Goal: Navigation & Orientation: Find specific page/section

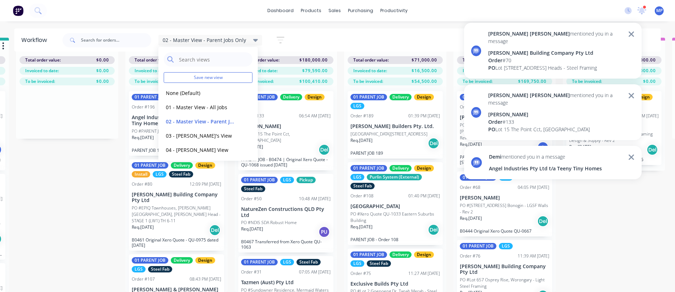
scroll to position [173, 0]
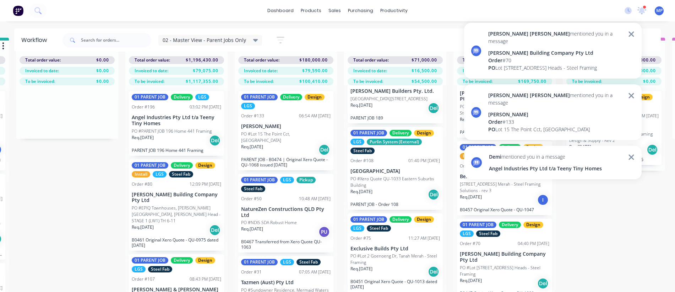
click at [644, 7] on div at bounding box center [645, 7] width 4 height 4
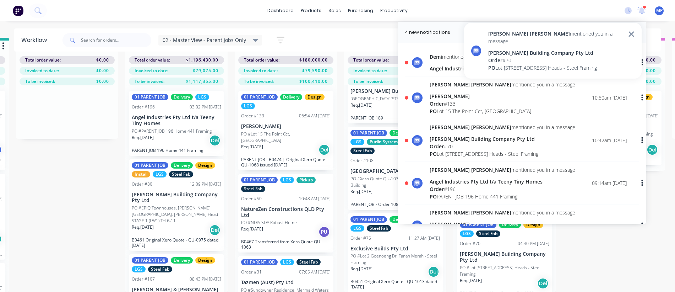
click at [454, 175] on div "Micah Liezel mentioned you in a message Angel Industries Pty Ltd t/a Teeny Tiny…" at bounding box center [503, 183] width 146 height 34
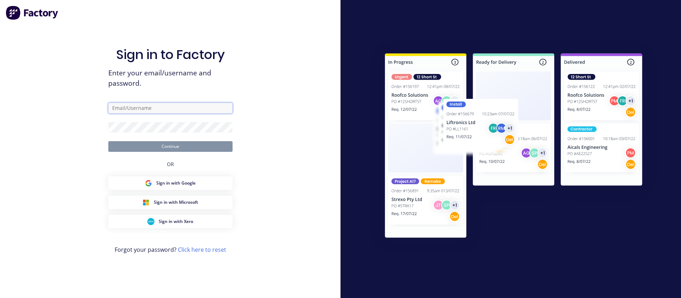
type input "M.PUEBLOS@BLACKLINESTEEL.COM.AU"
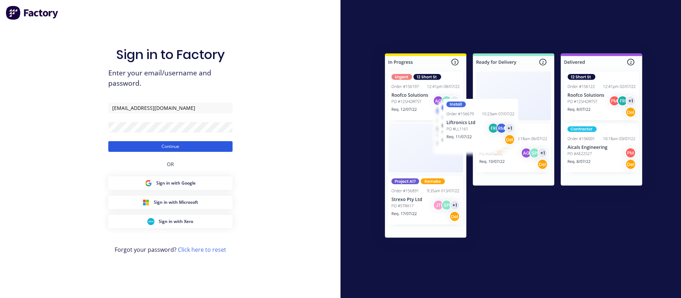
click at [178, 148] on button "Continue" at bounding box center [170, 146] width 124 height 11
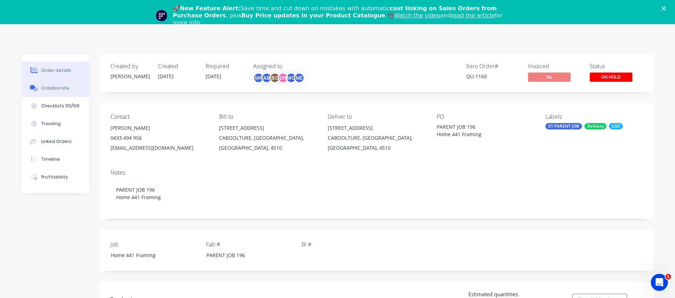
click at [55, 90] on div "Collaborate" at bounding box center [55, 88] width 28 height 6
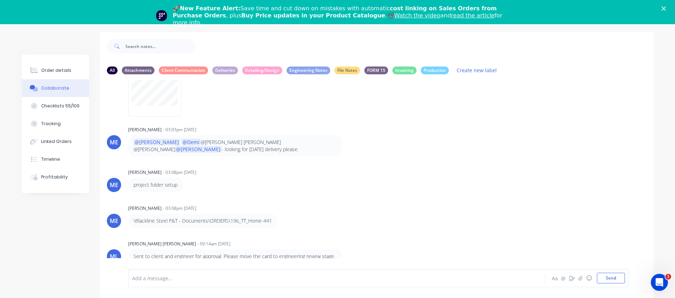
scroll to position [35, 0]
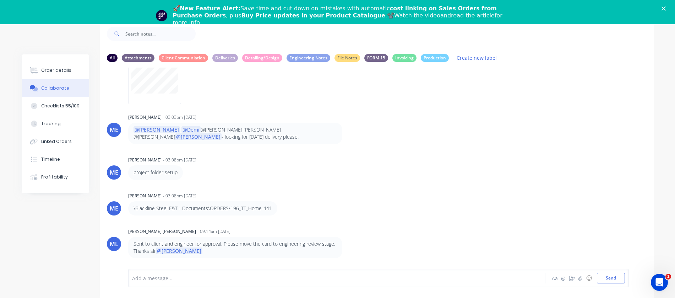
click at [311, 243] on p "Sent to client and engineer for approval. Please move the card to engineering r…" at bounding box center [236, 247] width 204 height 15
drag, startPoint x: 141, startPoint y: 244, endPoint x: 344, endPoint y: 242, distance: 202.4
click at [344, 242] on div "Sent to client and engineer for approval. Please move the card to engineering r…" at bounding box center [239, 248] width 222 height 22
click at [450, 161] on div "ME Michael Elms - 03:08pm 23/09/25 project folder setup" at bounding box center [377, 166] width 554 height 25
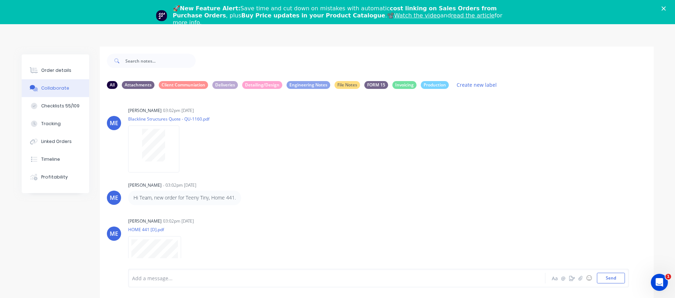
scroll to position [0, 0]
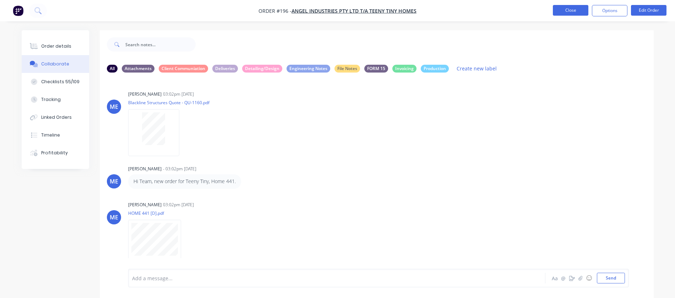
click at [580, 13] on button "Close" at bounding box center [571, 10] width 36 height 11
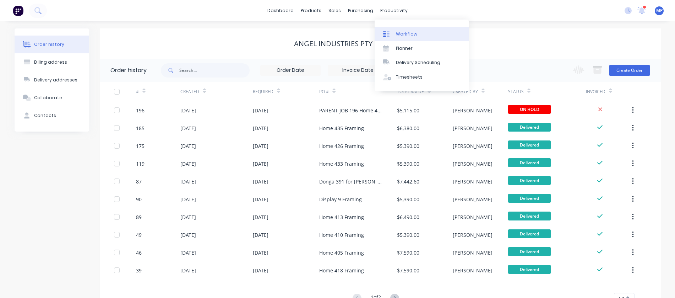
click at [401, 37] on link "Workflow" at bounding box center [422, 34] width 94 height 14
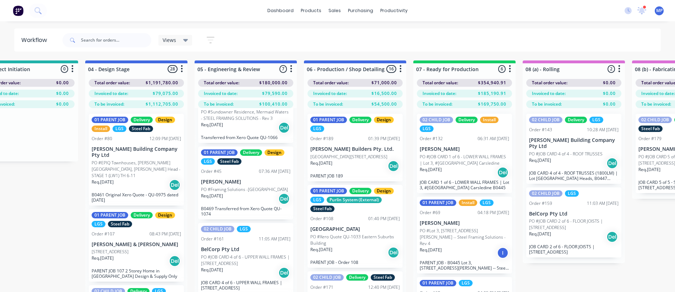
scroll to position [213, 0]
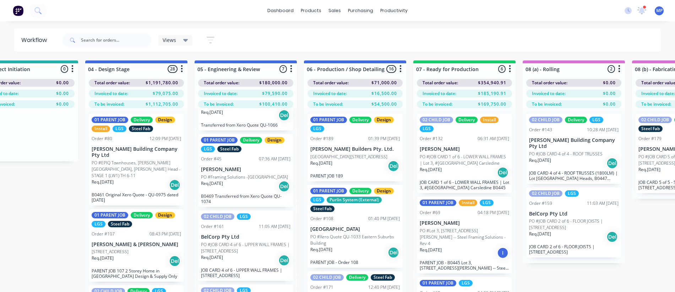
click at [172, 40] on span "Views" at bounding box center [169, 39] width 13 height 7
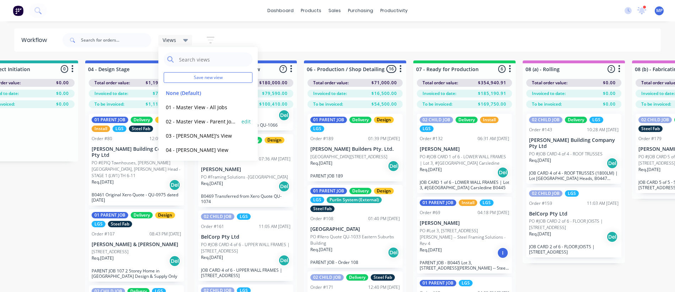
click at [187, 119] on button "02 - Master View - Parent Jobs Only" at bounding box center [202, 121] width 76 height 8
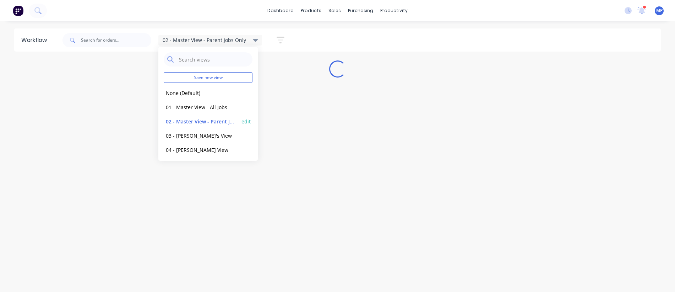
scroll to position [0, 0]
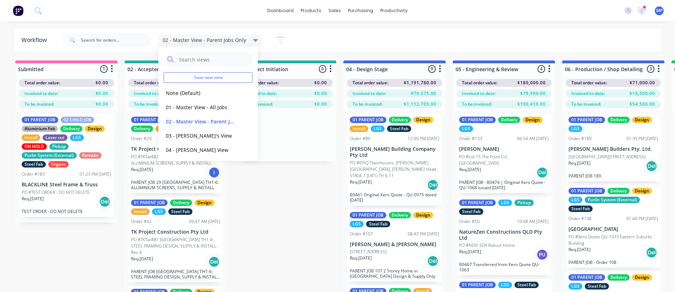
click at [556, 40] on div "02 - Master View - Parent Jobs Only Save new view None (Default) edit 01 - Mast…" at bounding box center [361, 39] width 600 height 21
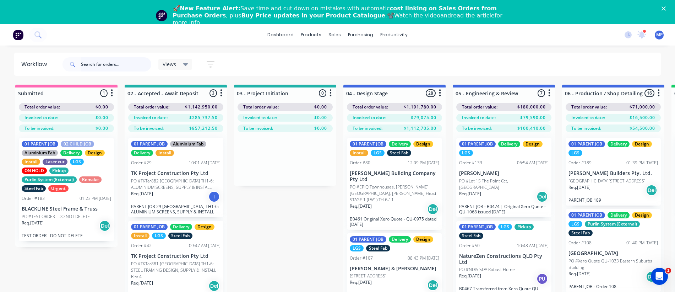
click at [96, 67] on input "text" at bounding box center [116, 64] width 70 height 14
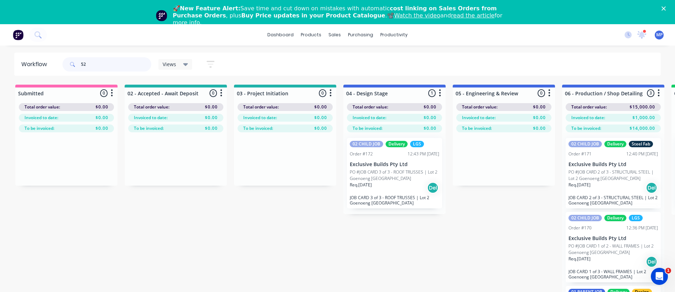
type input "5"
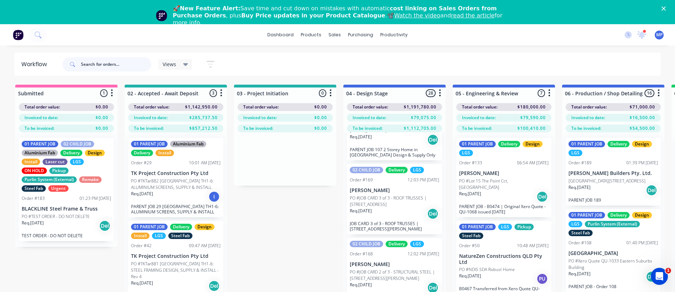
scroll to position [142, 0]
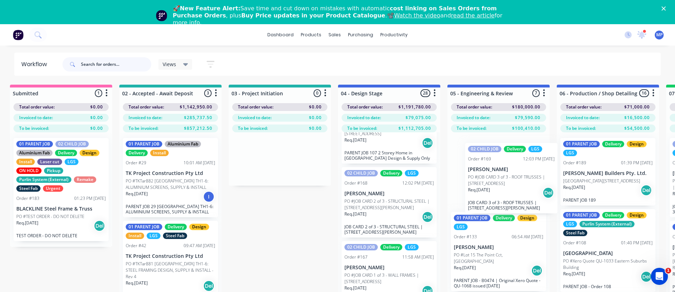
drag, startPoint x: 379, startPoint y: 203, endPoint x: 500, endPoint y: 178, distance: 123.7
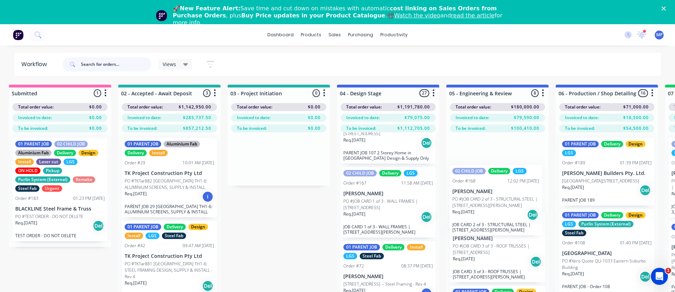
drag, startPoint x: 366, startPoint y: 204, endPoint x: 477, endPoint y: 200, distance: 111.2
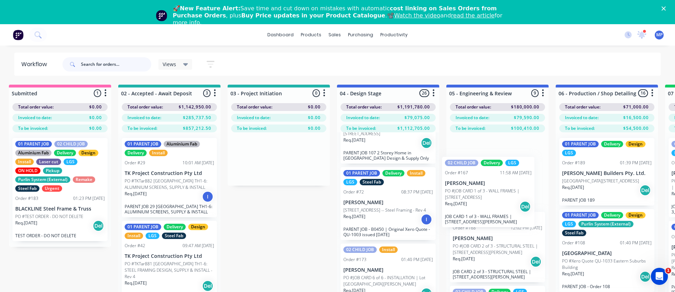
drag, startPoint x: 360, startPoint y: 206, endPoint x: 463, endPoint y: 194, distance: 104.3
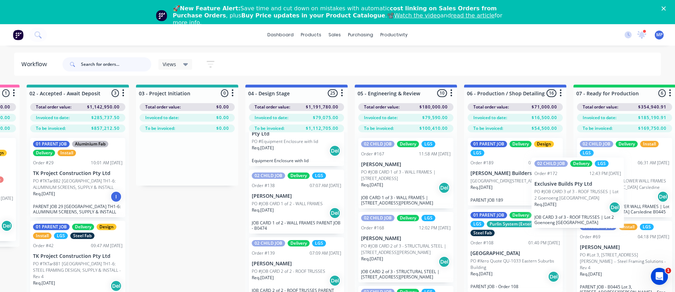
scroll to position [0, 104]
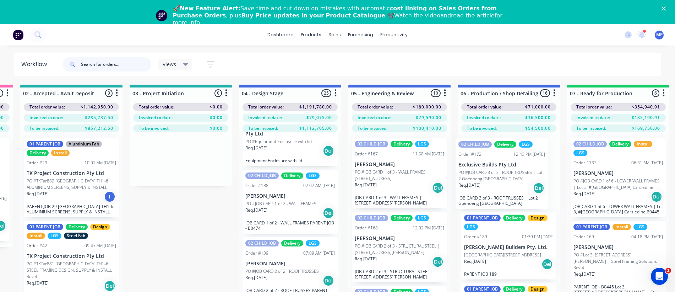
drag, startPoint x: 362, startPoint y: 199, endPoint x: 481, endPoint y: 168, distance: 122.5
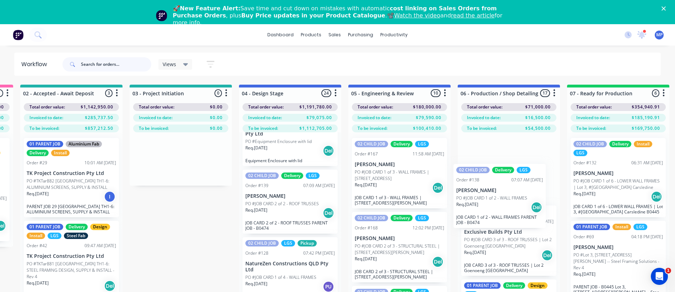
drag, startPoint x: 267, startPoint y: 204, endPoint x: 480, endPoint y: 198, distance: 213.2
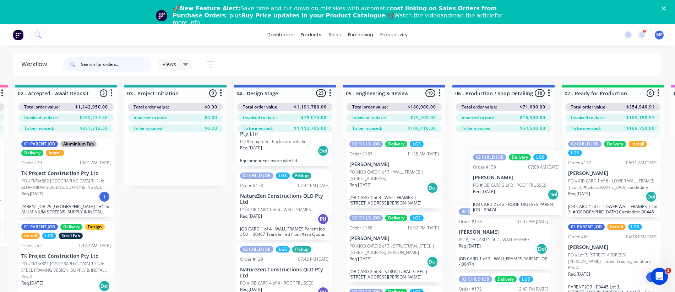
scroll to position [0, 113]
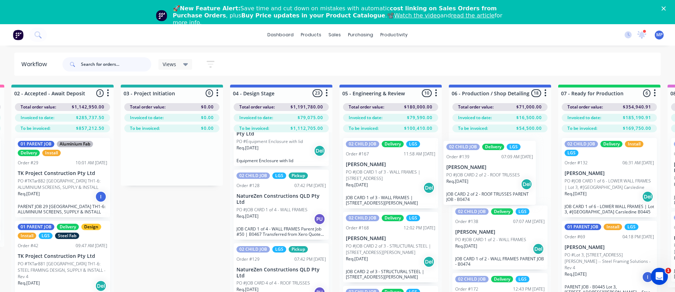
drag, startPoint x: 265, startPoint y: 202, endPoint x: 468, endPoint y: 172, distance: 205.5
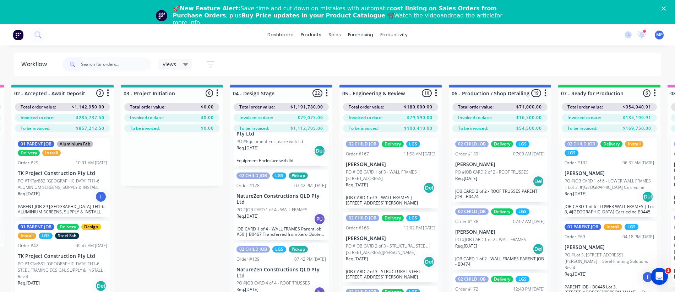
click at [259, 201] on p "NatureZen Constructions QLD Pty Ltd" at bounding box center [281, 199] width 89 height 12
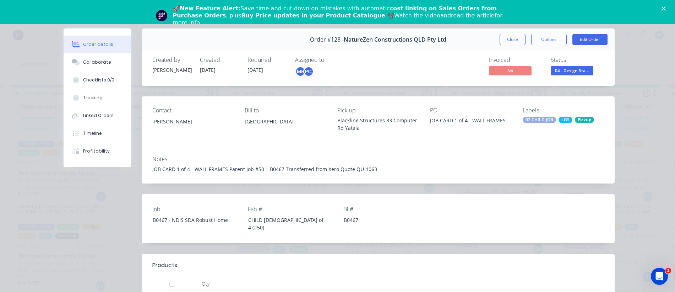
scroll to position [0, 0]
click at [517, 39] on button "Close" at bounding box center [513, 39] width 26 height 11
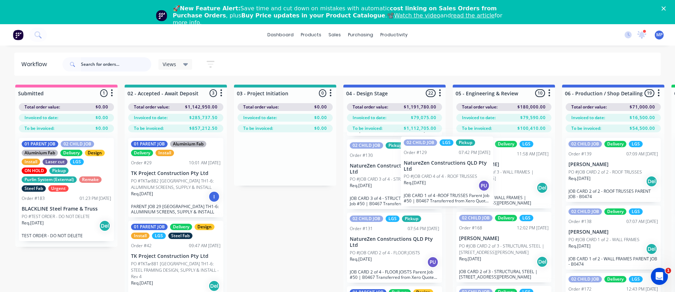
scroll to position [564, 0]
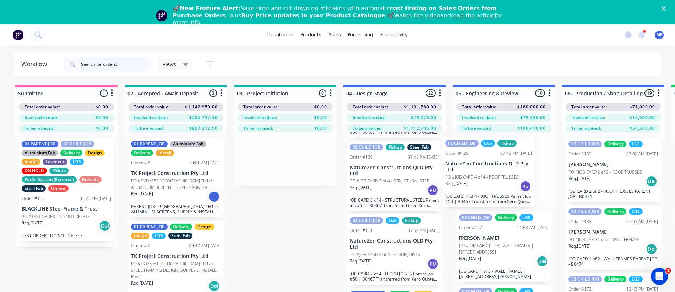
drag, startPoint x: 362, startPoint y: 164, endPoint x: 460, endPoint y: 164, distance: 98.4
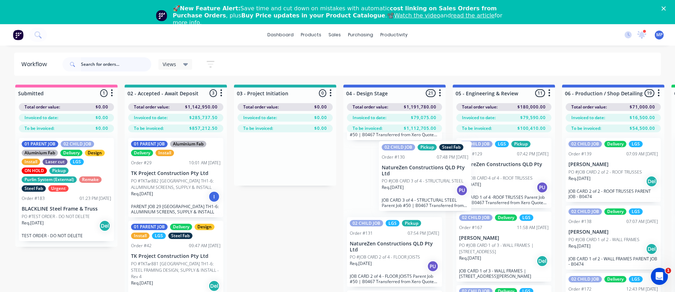
scroll to position [561, 0]
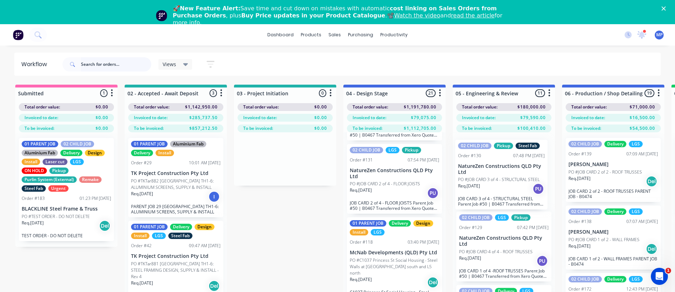
drag, startPoint x: 364, startPoint y: 169, endPoint x: 474, endPoint y: 165, distance: 109.8
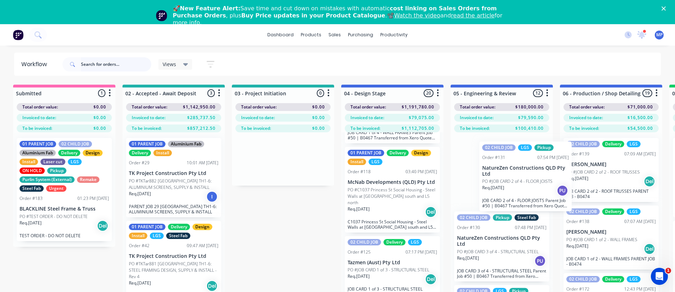
scroll to position [0, 6]
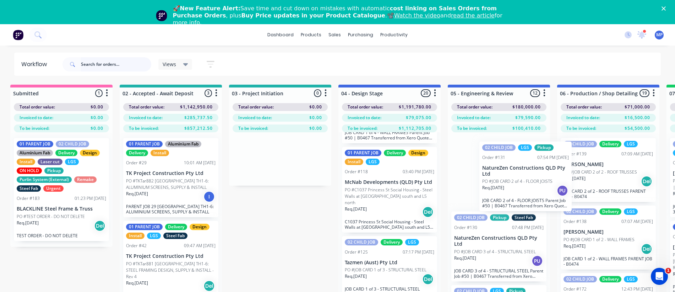
drag, startPoint x: 367, startPoint y: 174, endPoint x: 505, endPoint y: 168, distance: 138.3
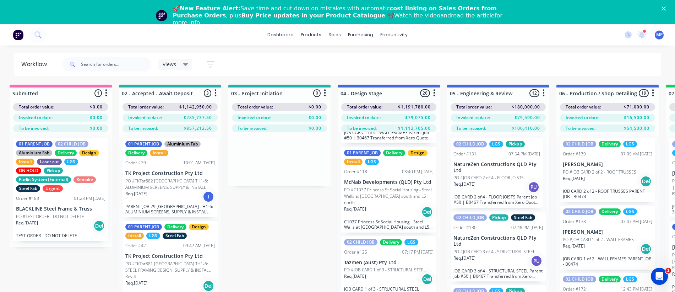
drag, startPoint x: 505, startPoint y: 168, endPoint x: 482, endPoint y: 169, distance: 23.8
click at [482, 169] on div "02 CHILD JOB Pickup Steel Fab Order #130 07:48 PM [DATE] NatureZen Construction…" at bounding box center [498, 235] width 102 height 206
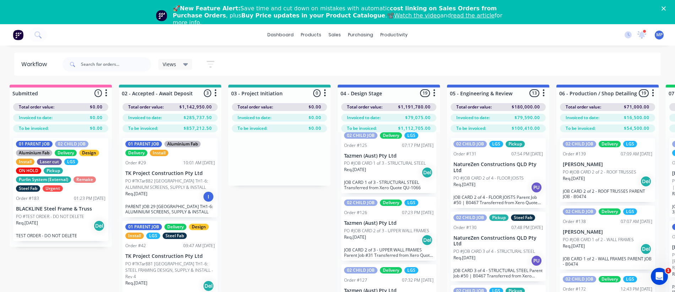
scroll to position [662, 0]
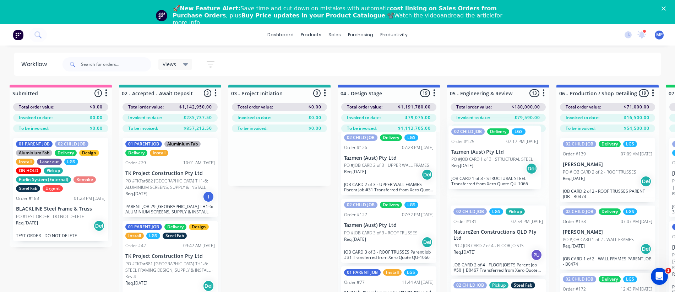
drag, startPoint x: 358, startPoint y: 155, endPoint x: 469, endPoint y: 157, distance: 110.5
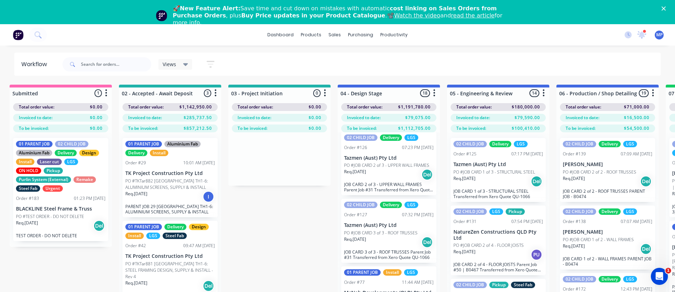
scroll to position [1, 6]
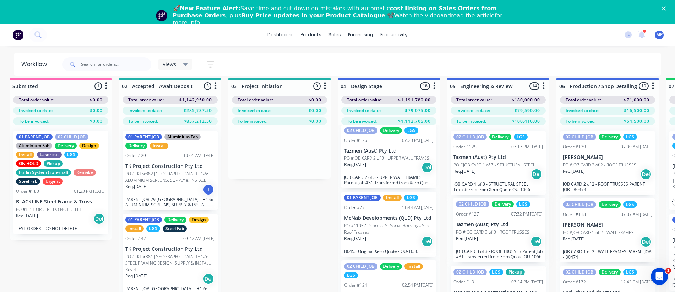
drag, startPoint x: 359, startPoint y: 219, endPoint x: 473, endPoint y: 222, distance: 114.0
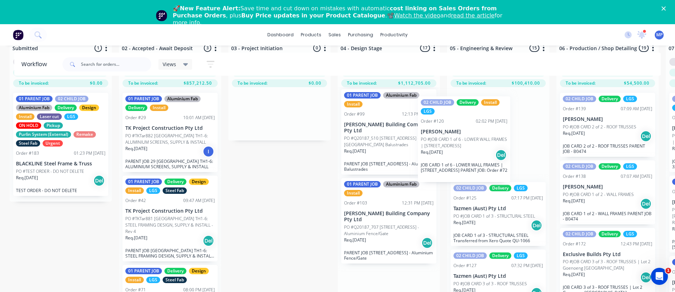
scroll to position [1125, 0]
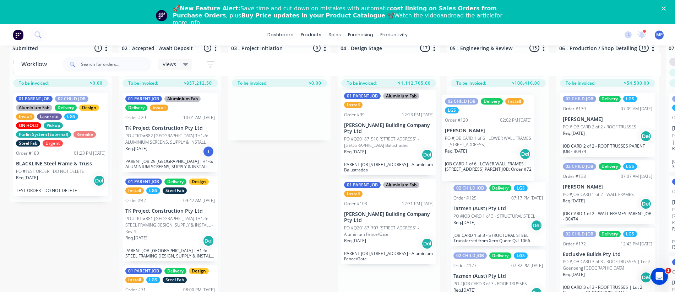
drag, startPoint x: 363, startPoint y: 148, endPoint x: 466, endPoint y: 141, distance: 102.9
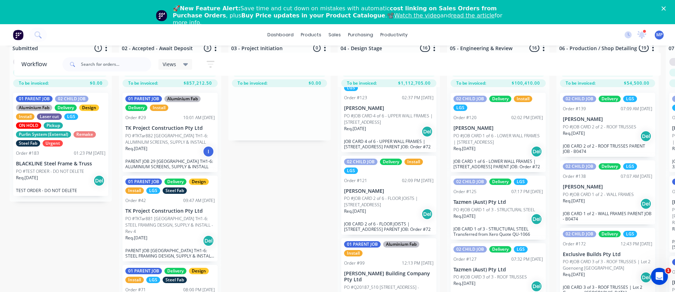
scroll to position [966, 0]
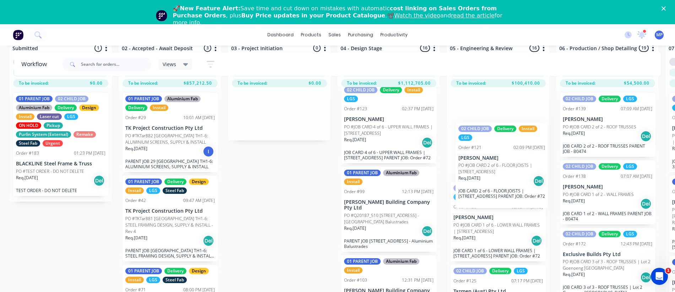
drag, startPoint x: 357, startPoint y: 209, endPoint x: 473, endPoint y: 156, distance: 128.1
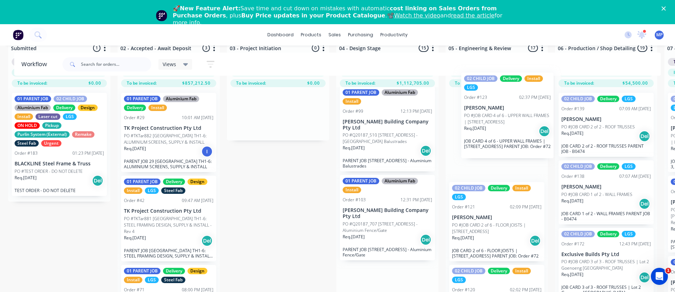
scroll to position [45, 9]
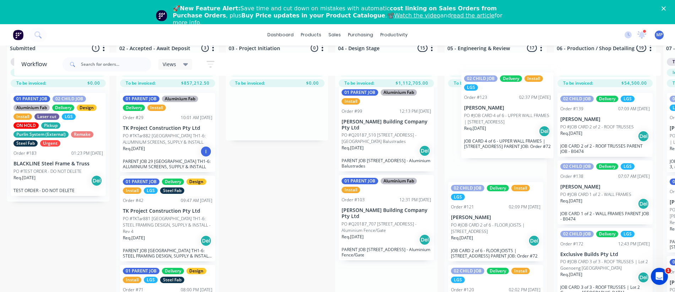
drag, startPoint x: 370, startPoint y: 130, endPoint x: 494, endPoint y: 118, distance: 124.6
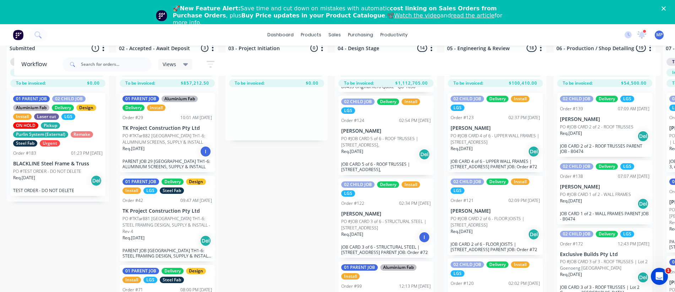
scroll to position [788, 0]
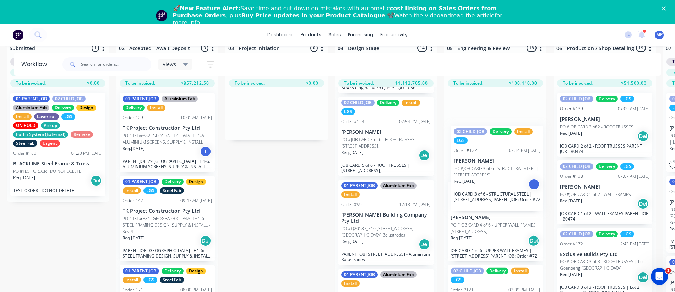
drag, startPoint x: 361, startPoint y: 211, endPoint x: 477, endPoint y: 160, distance: 126.6
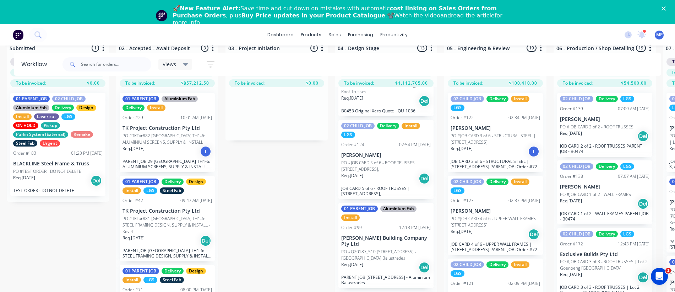
scroll to position [752, 0]
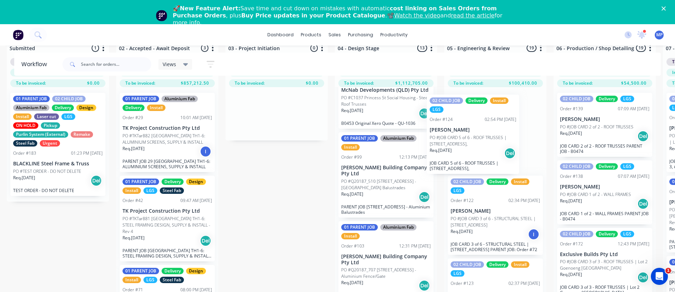
drag, startPoint x: 368, startPoint y: 167, endPoint x: 463, endPoint y: 131, distance: 101.8
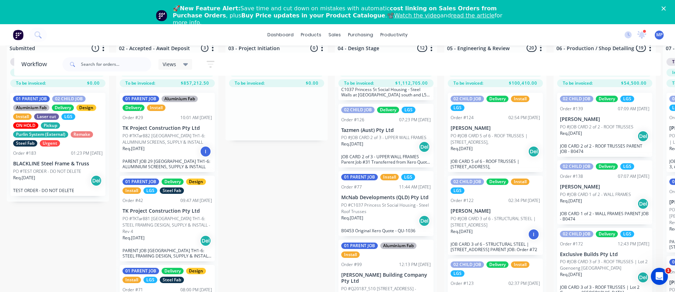
scroll to position [610, 0]
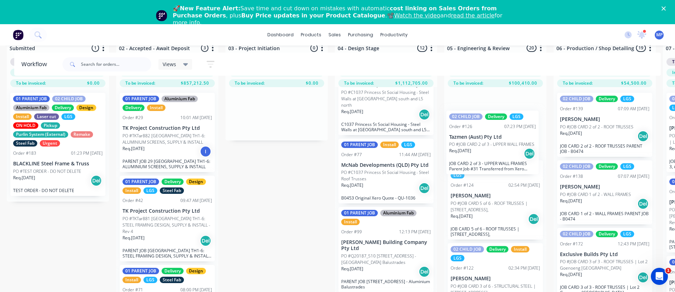
drag, startPoint x: 368, startPoint y: 161, endPoint x: 478, endPoint y: 138, distance: 112.9
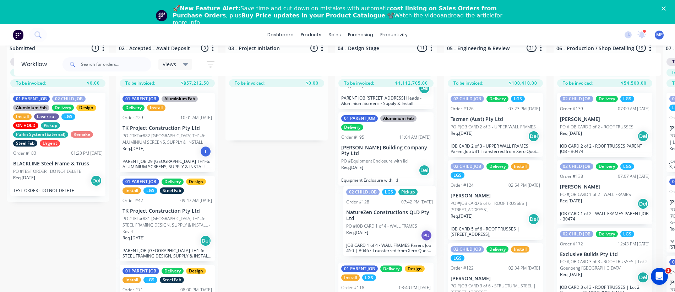
scroll to position [47, 9]
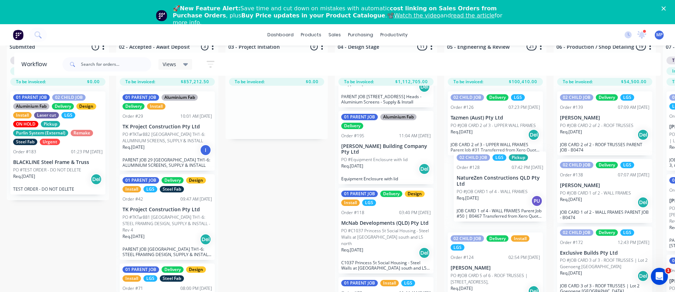
drag, startPoint x: 354, startPoint y: 218, endPoint x: 471, endPoint y: 179, distance: 122.6
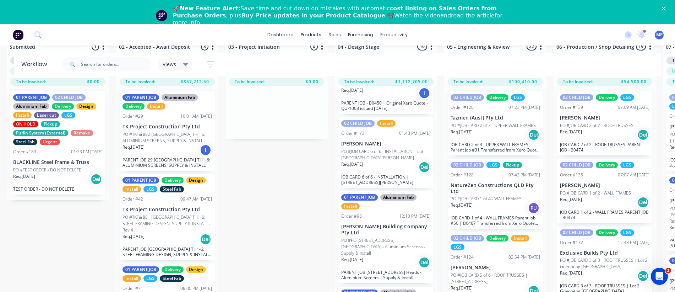
scroll to position [219, 0]
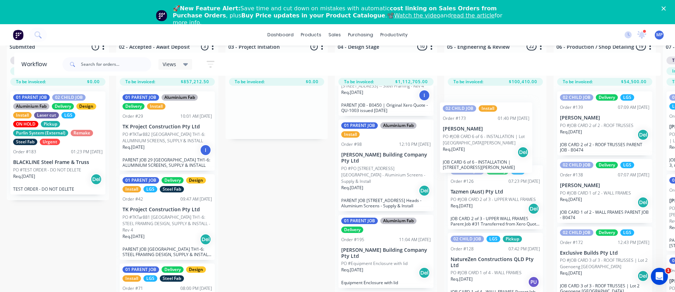
drag, startPoint x: 363, startPoint y: 160, endPoint x: 470, endPoint y: 134, distance: 110.1
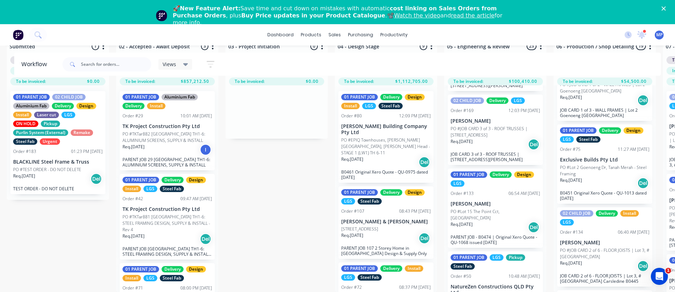
scroll to position [1136, 0]
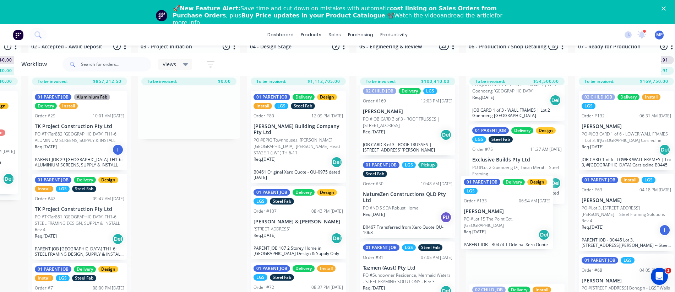
drag, startPoint x: 478, startPoint y: 214, endPoint x: 496, endPoint y: 210, distance: 18.2
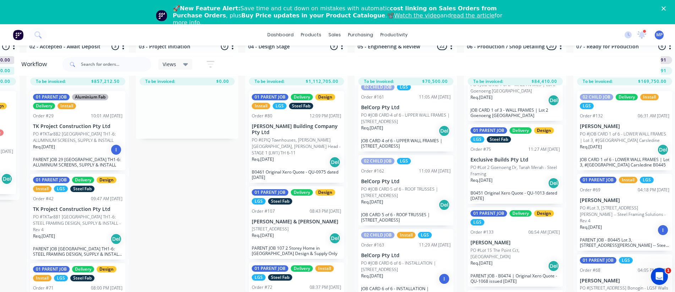
scroll to position [1438, 0]
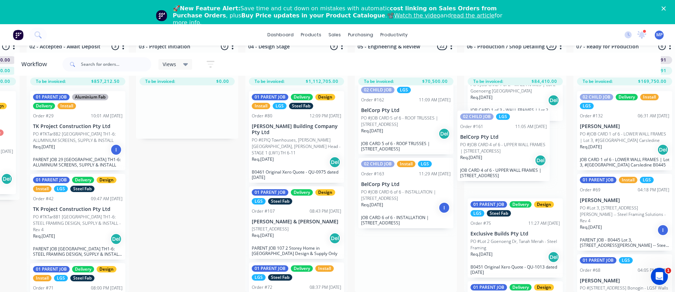
drag, startPoint x: 389, startPoint y: 142, endPoint x: 493, endPoint y: 149, distance: 103.9
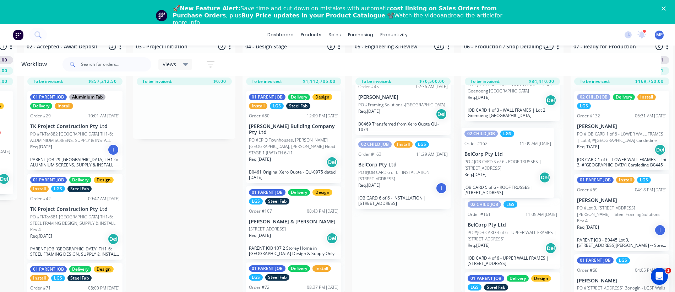
scroll to position [53, 102]
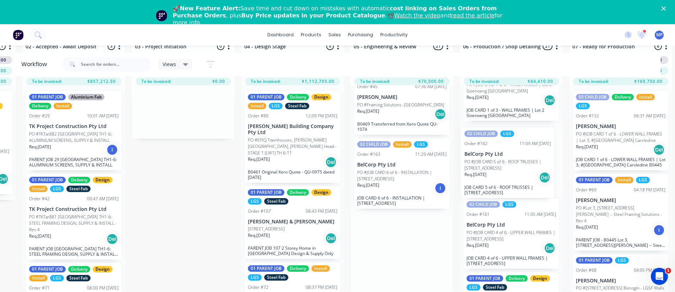
drag, startPoint x: 388, startPoint y: 178, endPoint x: 489, endPoint y: 165, distance: 102.0
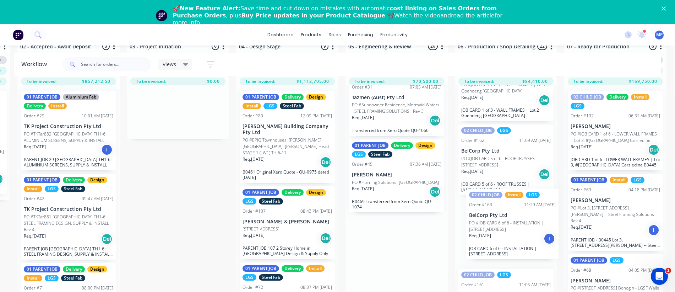
scroll to position [53, 110]
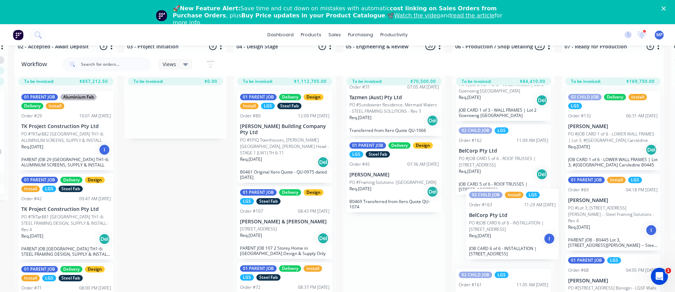
drag, startPoint x: 376, startPoint y: 249, endPoint x: 489, endPoint y: 220, distance: 116.9
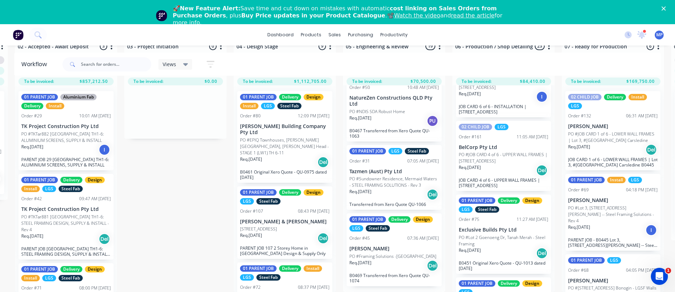
scroll to position [888, 0]
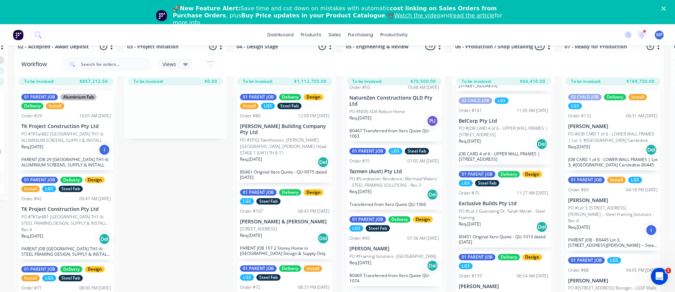
click at [188, 64] on icon at bounding box center [185, 64] width 5 height 3
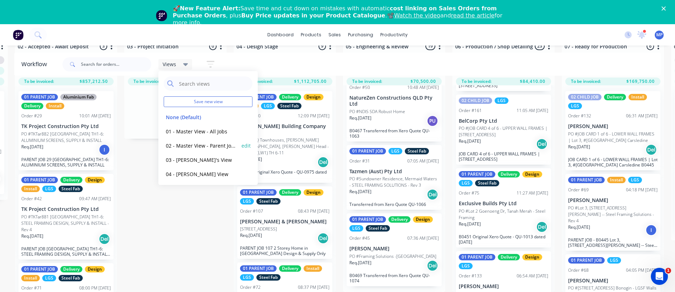
click at [205, 143] on button "02 - Master View - Parent Jobs Only" at bounding box center [202, 145] width 76 height 8
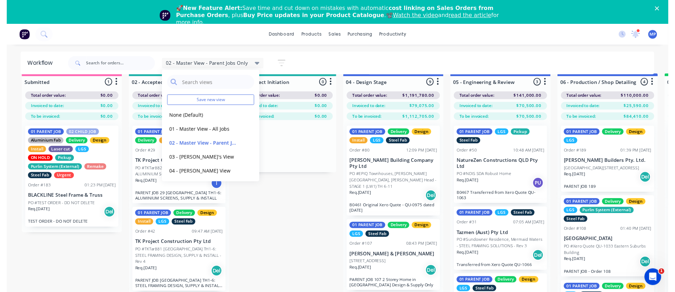
scroll to position [53, 0]
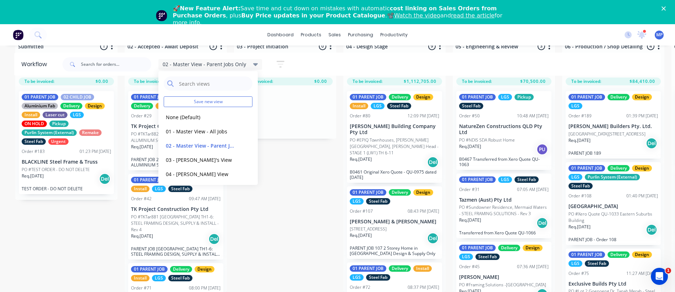
click at [537, 30] on div "dashboard products sales purchasing productivity dashboard products Product Cat…" at bounding box center [337, 34] width 675 height 21
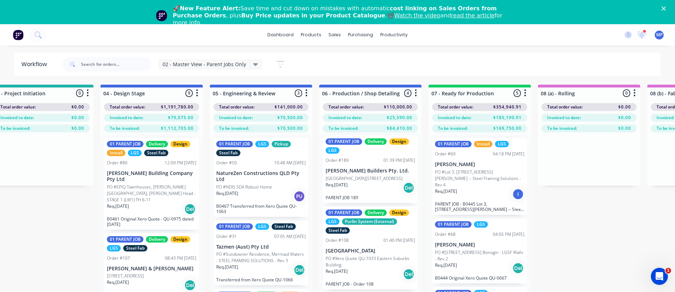
scroll to position [0, 0]
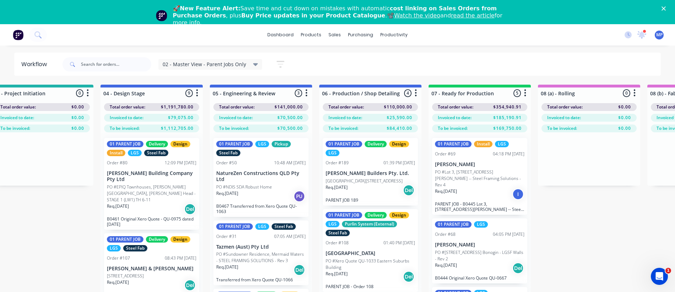
click at [277, 63] on icon "button" at bounding box center [281, 64] width 8 height 9
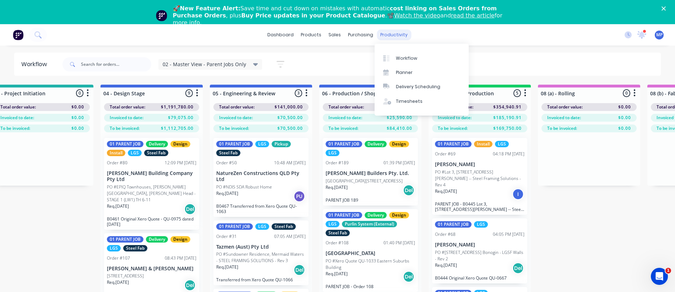
click at [395, 36] on div "productivity" at bounding box center [394, 34] width 34 height 11
click at [400, 74] on div "Planner" at bounding box center [404, 72] width 17 height 6
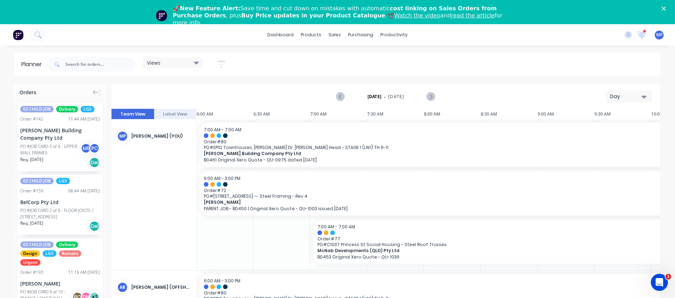
scroll to position [0, 505]
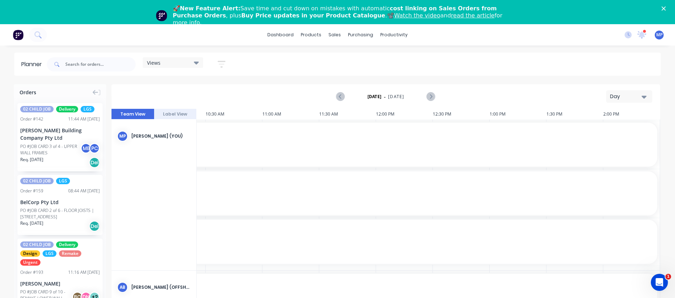
click at [221, 64] on icon "button" at bounding box center [222, 64] width 8 height 9
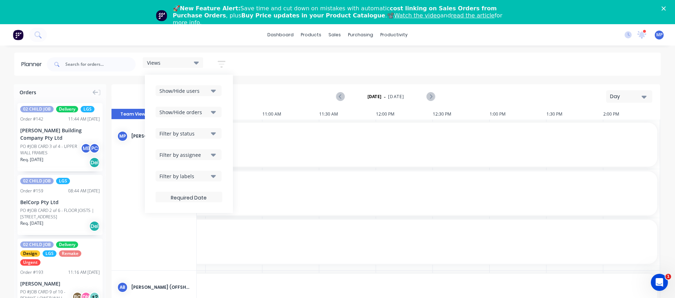
click at [215, 91] on icon "button" at bounding box center [213, 90] width 5 height 3
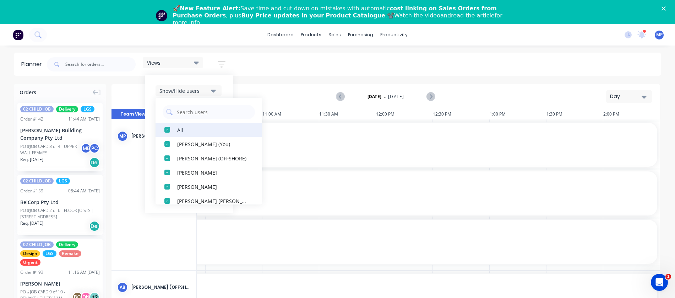
click at [183, 128] on div "All" at bounding box center [212, 129] width 71 height 7
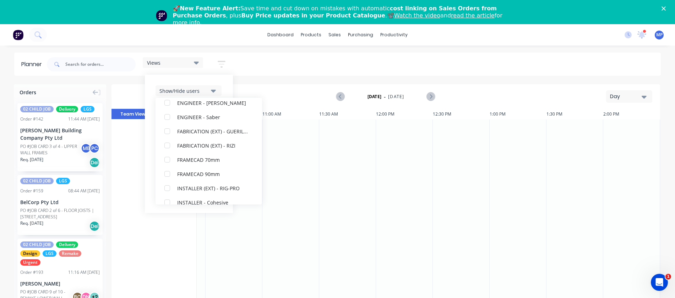
scroll to position [78, 0]
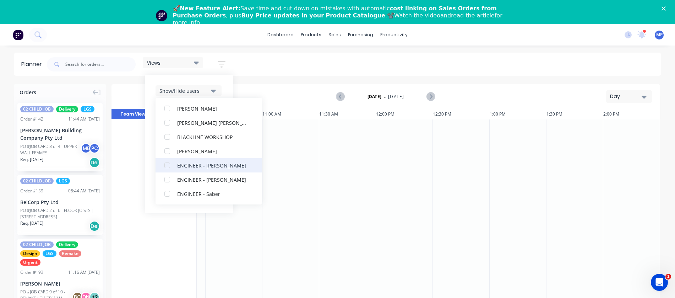
click at [212, 165] on div "ENGINEER - [PERSON_NAME]" at bounding box center [212, 164] width 71 height 7
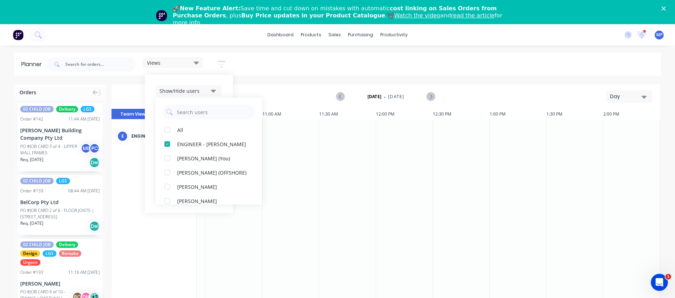
click at [342, 64] on div "Views Save new view None (Default) edit DESIGN TEAM (INTERNAL) edit ENGINEERING…" at bounding box center [352, 64] width 615 height 21
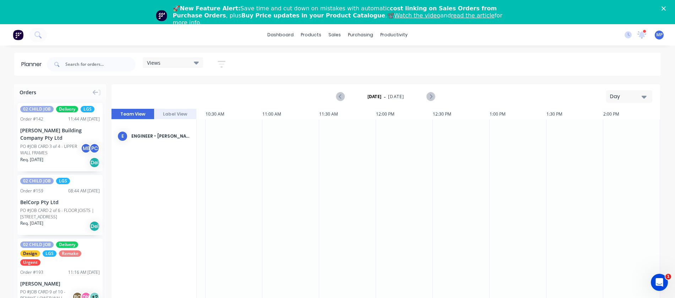
click at [647, 95] on button "Day" at bounding box center [629, 96] width 46 height 12
click at [599, 128] on div "Week" at bounding box center [616, 130] width 70 height 14
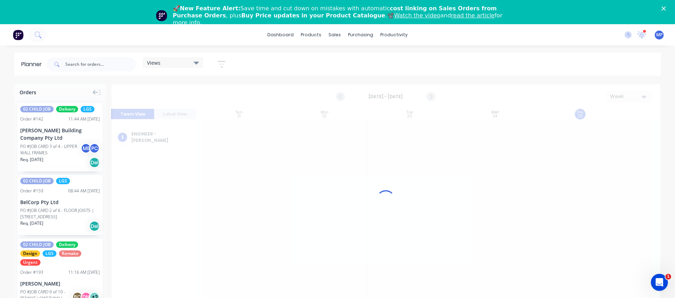
scroll to position [0, 0]
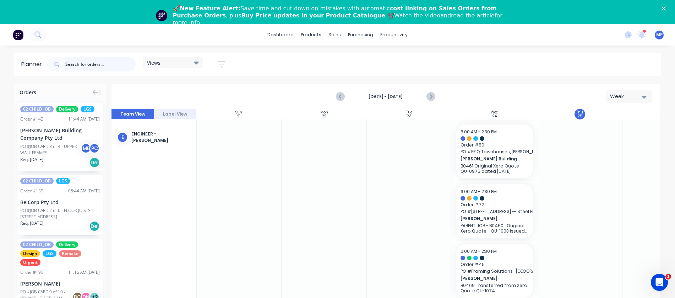
click at [75, 64] on input "text" at bounding box center [100, 64] width 70 height 14
click at [97, 64] on input "text" at bounding box center [100, 64] width 70 height 14
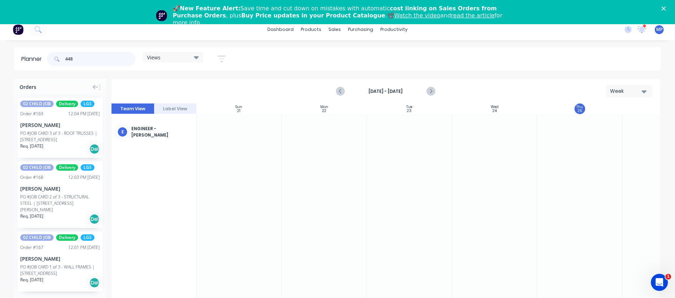
scroll to position [0, 0]
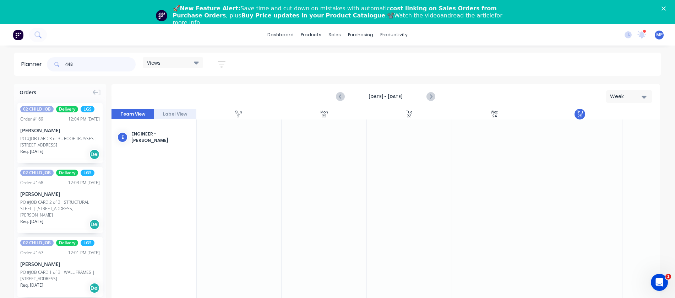
click at [87, 66] on input "448" at bounding box center [100, 64] width 70 height 14
drag, startPoint x: 88, startPoint y: 63, endPoint x: 60, endPoint y: 67, distance: 27.9
click at [60, 67] on div "448" at bounding box center [91, 64] width 89 height 14
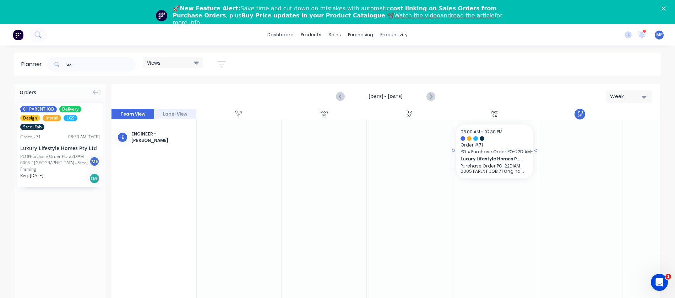
drag, startPoint x: 44, startPoint y: 151, endPoint x: 519, endPoint y: 162, distance: 475.0
click at [645, 94] on icon "button" at bounding box center [644, 97] width 5 height 8
click at [613, 130] on div "Week" at bounding box center [616, 130] width 70 height 14
click at [82, 63] on input "lux" at bounding box center [100, 64] width 70 height 14
type input "l"
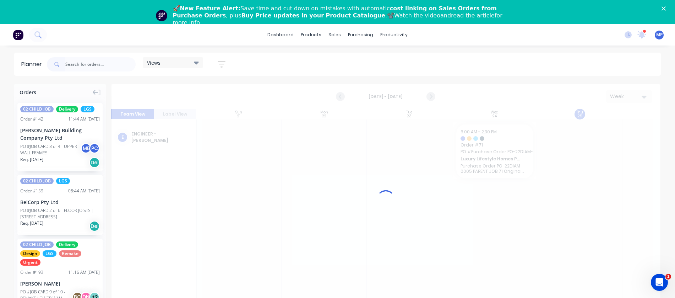
click at [644, 36] on icon at bounding box center [642, 34] width 7 height 7
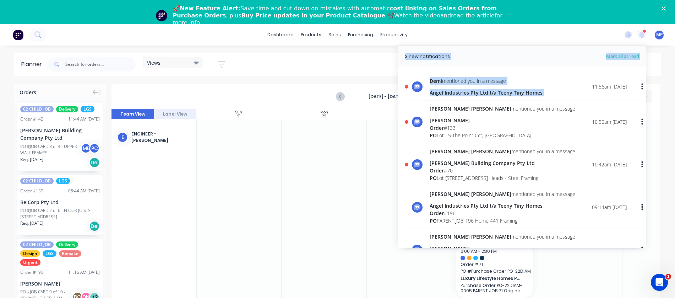
drag, startPoint x: 644, startPoint y: 36, endPoint x: 551, endPoint y: 93, distance: 108.9
click at [637, 40] on div "3 new notifications Mark all as read [PERSON_NAME] mentioned you in a message A…" at bounding box center [641, 34] width 9 height 11
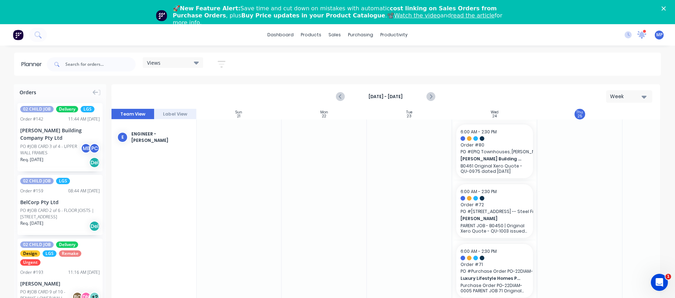
click at [642, 33] on icon at bounding box center [642, 34] width 7 height 6
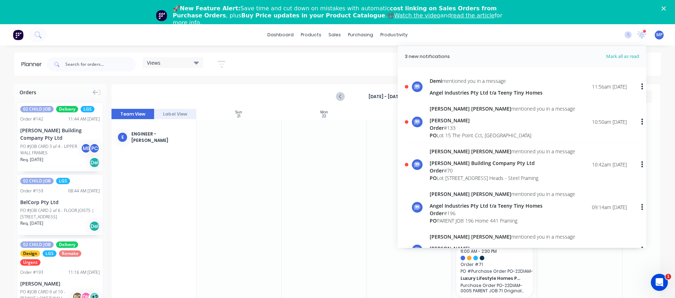
click at [461, 91] on div "Angel Industries Pty Ltd t/a Teeny Tiny Homes" at bounding box center [486, 92] width 113 height 7
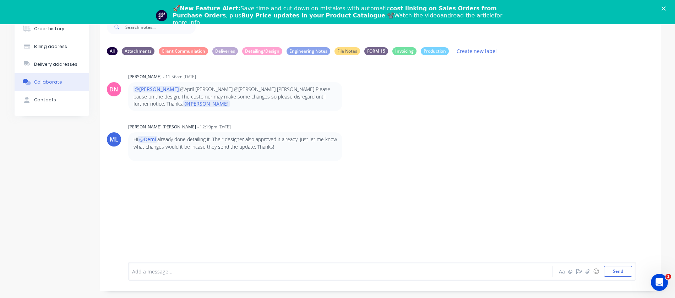
scroll to position [40, 0]
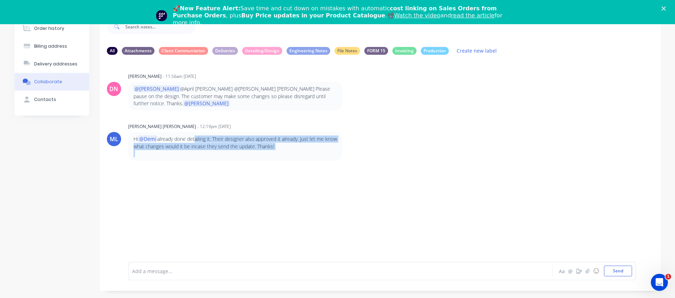
drag, startPoint x: 195, startPoint y: 132, endPoint x: 310, endPoint y: 143, distance: 115.9
click at [310, 143] on div "Hi @[PERSON_NAME] already done detailing it. Their designer also approved it al…" at bounding box center [236, 146] width 204 height 22
drag, startPoint x: 438, startPoint y: 130, endPoint x: 463, endPoint y: 113, distance: 30.6
click at [438, 131] on div "ML [PERSON_NAME] [PERSON_NAME] - 12:19pm [DATE] Hi @Demi already done detailing…" at bounding box center [380, 140] width 561 height 39
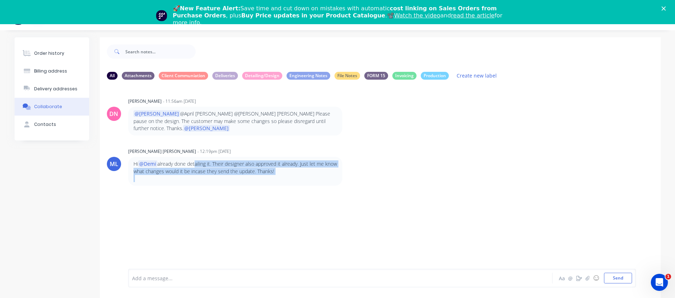
scroll to position [0, 0]
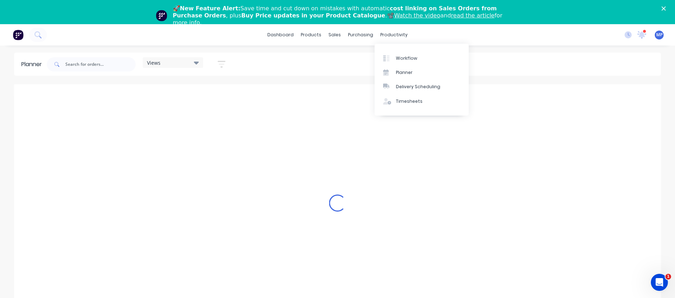
scroll to position [0, 505]
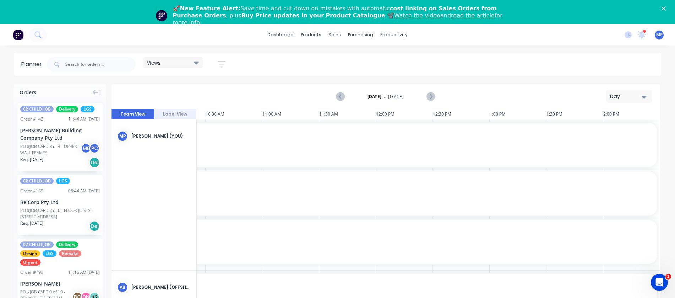
click at [197, 60] on icon at bounding box center [196, 63] width 5 height 8
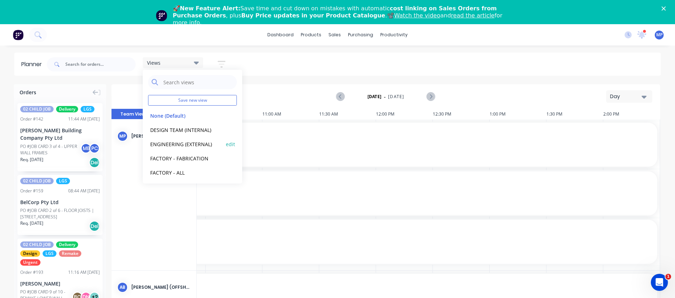
click at [188, 142] on button "ENGINEERING (EXTERNAL)" at bounding box center [186, 144] width 76 height 8
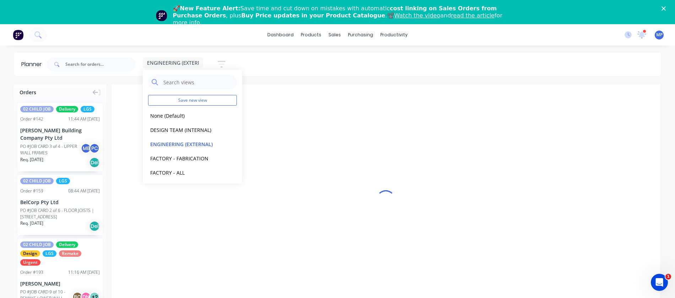
scroll to position [0, 0]
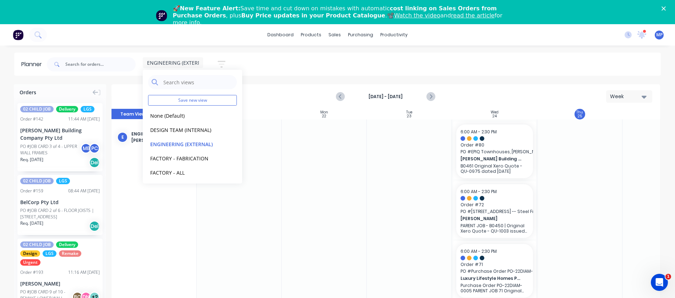
click at [646, 98] on icon "button" at bounding box center [644, 97] width 5 height 8
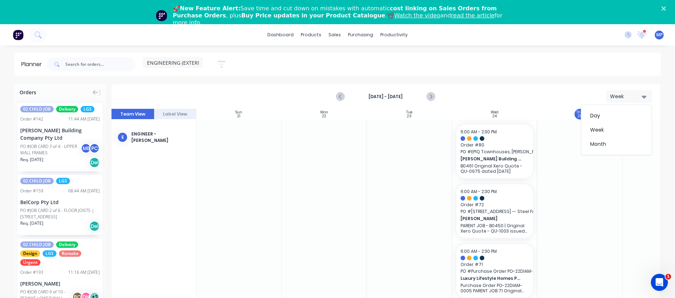
click at [581, 70] on div "ENGINEERING (EXTERNAL) Save new view None (Default) edit DESIGN TEAM (INTERNAL)…" at bounding box center [352, 64] width 615 height 21
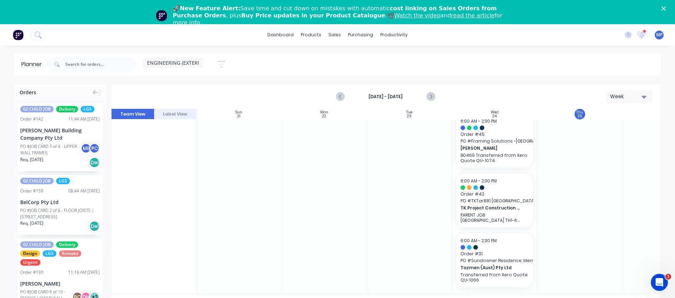
scroll to position [178, 0]
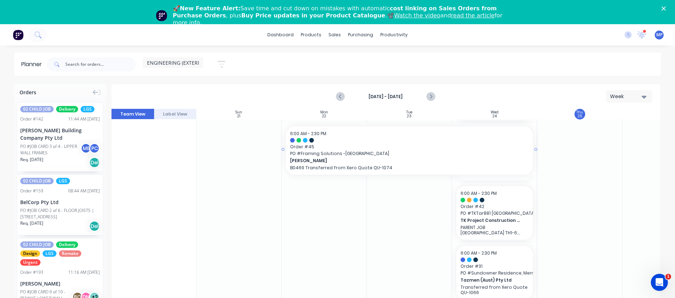
drag, startPoint x: 453, startPoint y: 153, endPoint x: 311, endPoint y: 150, distance: 142.5
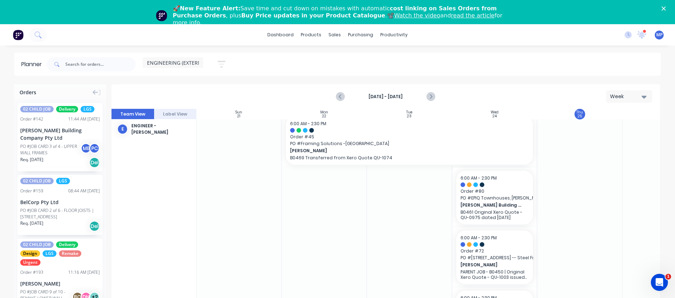
scroll to position [0, 0]
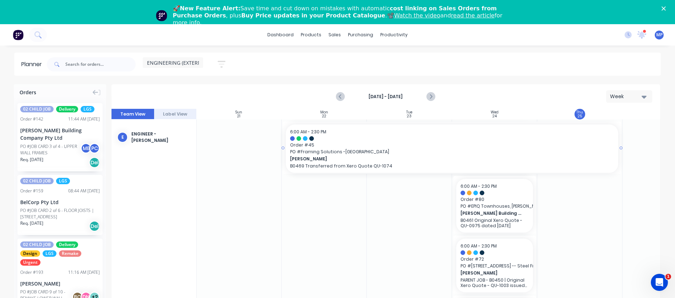
drag, startPoint x: 537, startPoint y: 147, endPoint x: 590, endPoint y: 143, distance: 53.4
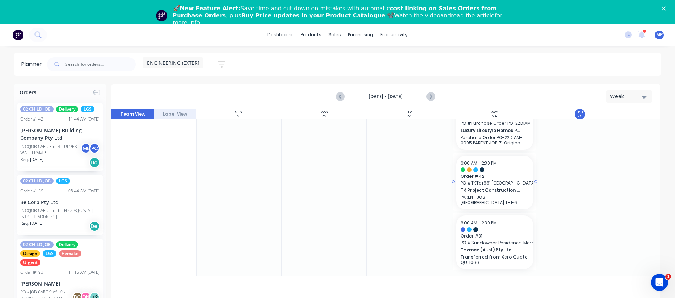
scroll to position [213, 0]
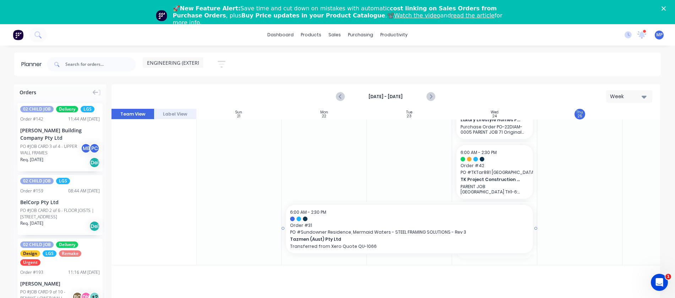
drag, startPoint x: 454, startPoint y: 230, endPoint x: 341, endPoint y: 222, distance: 113.2
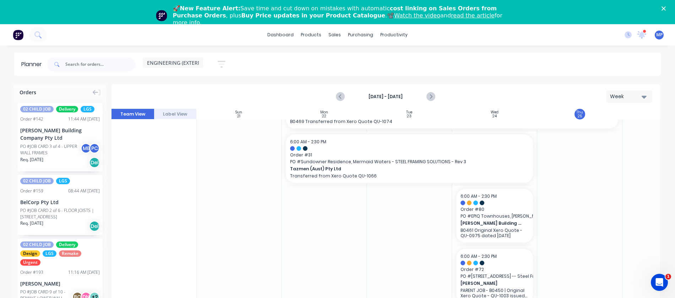
scroll to position [0, 0]
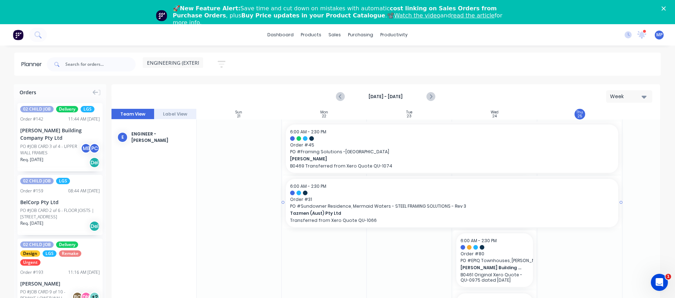
drag, startPoint x: 536, startPoint y: 201, endPoint x: 613, endPoint y: 210, distance: 77.2
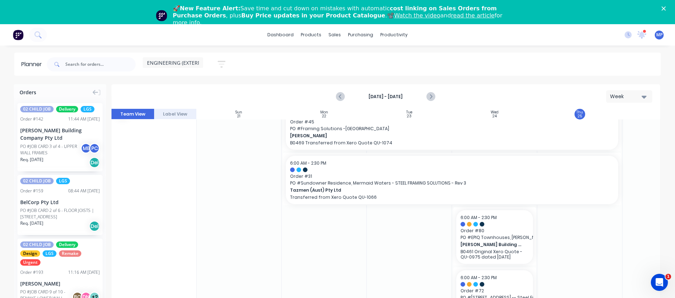
scroll to position [36, 0]
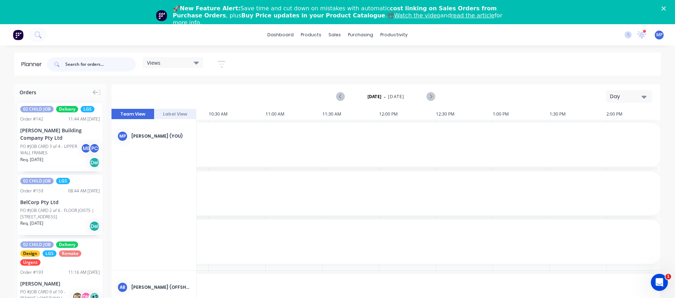
click at [110, 63] on input "text" at bounding box center [100, 64] width 70 height 14
click at [272, 63] on div "Views Save new view None (Default) edit DESIGN TEAM (INTERNAL) edit ENGINEERING…" at bounding box center [352, 64] width 615 height 21
click at [223, 65] on icon "button" at bounding box center [222, 64] width 6 height 1
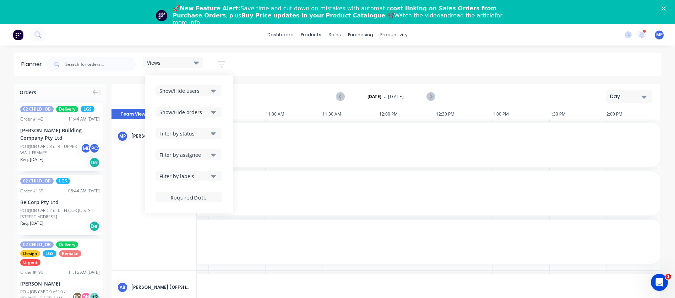
click at [223, 65] on icon "button" at bounding box center [222, 64] width 6 height 1
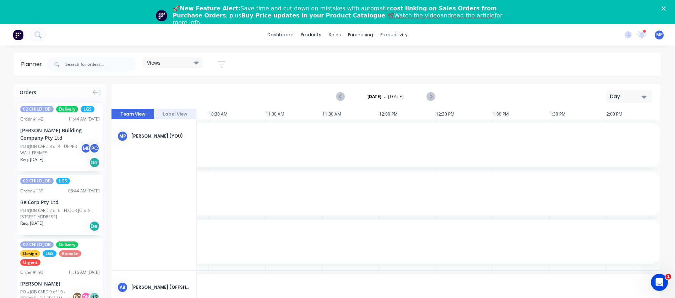
click at [323, 64] on div "Views Save new view None (Default) edit DESIGN TEAM (INTERNAL) edit ENGINEERING…" at bounding box center [352, 64] width 615 height 21
click at [487, 71] on div "Views Save new view None (Default) edit DESIGN TEAM (INTERNAL) edit ENGINEERING…" at bounding box center [352, 64] width 615 height 21
click at [96, 63] on input "text" at bounding box center [100, 64] width 70 height 14
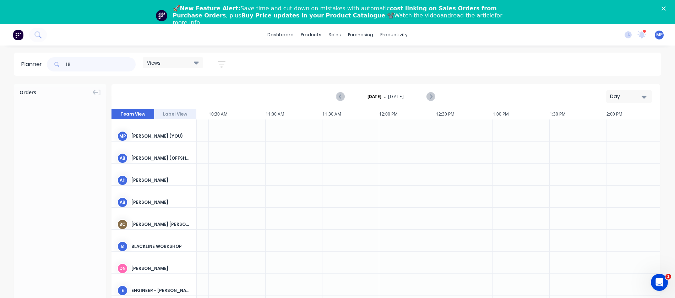
type input "1"
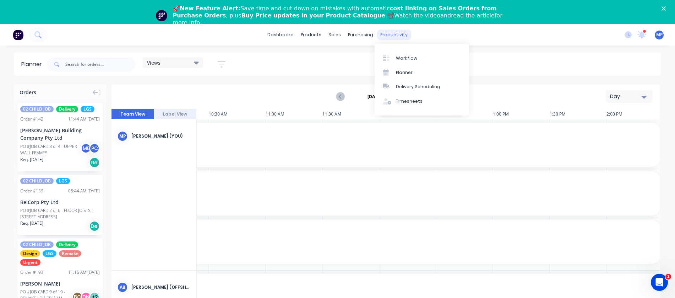
click at [395, 34] on div "productivity" at bounding box center [394, 34] width 34 height 11
click at [400, 56] on div "Workflow" at bounding box center [406, 58] width 21 height 6
